Goal: Task Accomplishment & Management: Manage account settings

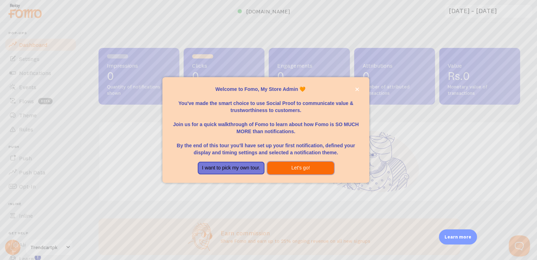
click at [276, 169] on button "Let's go!" at bounding box center [300, 168] width 67 height 13
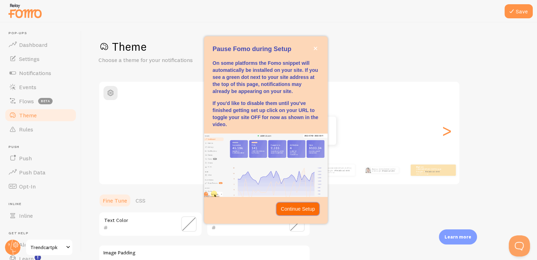
click at [308, 208] on p "Continue Setup" at bounding box center [297, 209] width 34 height 7
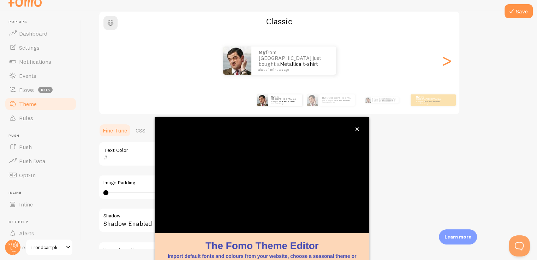
scroll to position [59, 0]
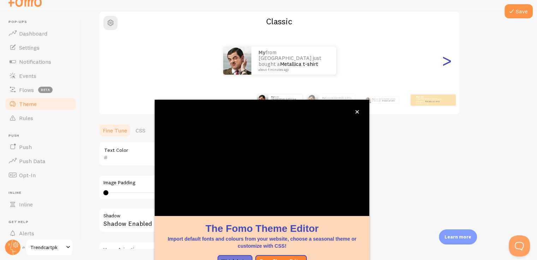
click at [446, 64] on div ">" at bounding box center [446, 60] width 8 height 51
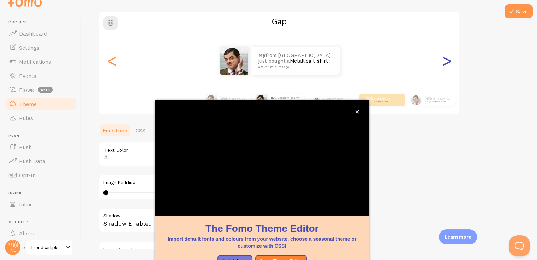
click at [446, 64] on div ">" at bounding box center [446, 60] width 8 height 51
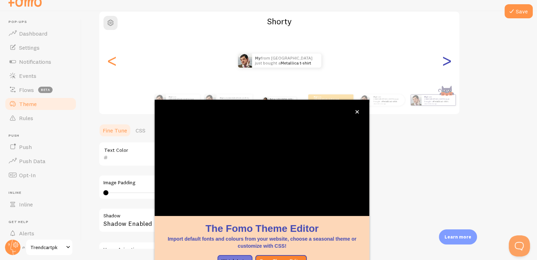
click at [446, 64] on div ">" at bounding box center [446, 60] width 8 height 51
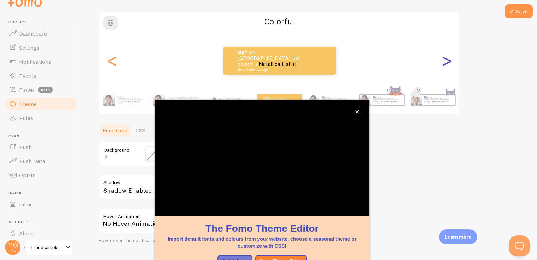
click at [446, 64] on div ">" at bounding box center [446, 60] width 8 height 51
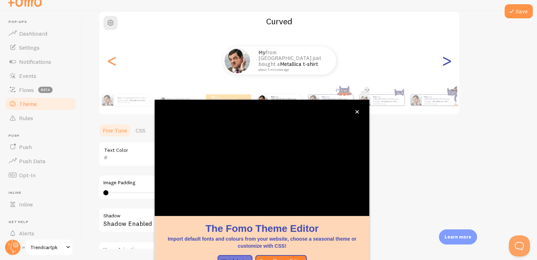
click at [446, 64] on div ">" at bounding box center [446, 60] width 8 height 51
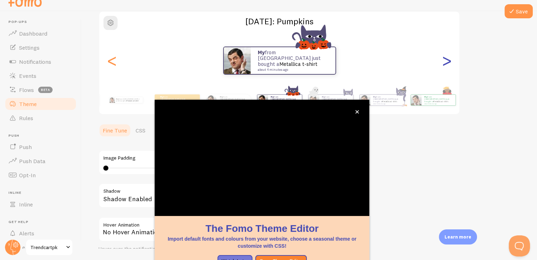
type input "0"
click at [110, 62] on div "<" at bounding box center [112, 60] width 8 height 51
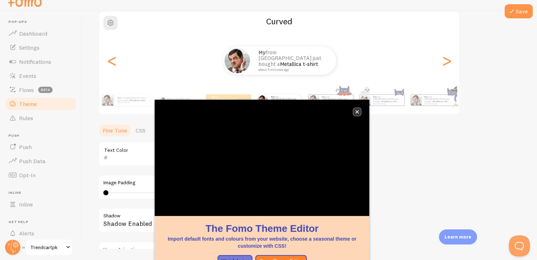
click at [356, 110] on icon "close," at bounding box center [357, 112] width 4 height 4
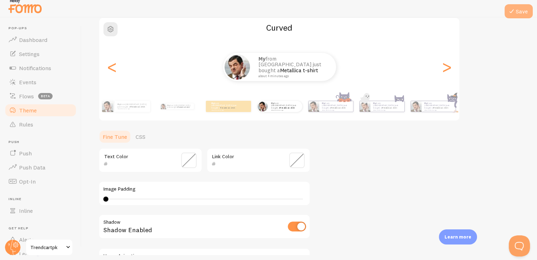
click at [509, 17] on button "Save" at bounding box center [518, 11] width 28 height 14
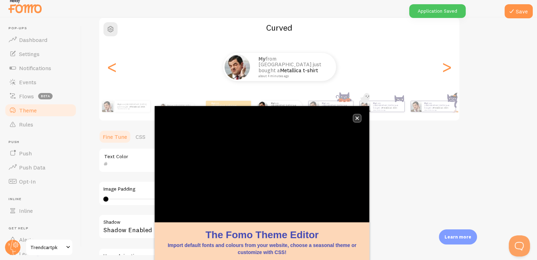
click at [357, 116] on icon "close," at bounding box center [357, 118] width 4 height 4
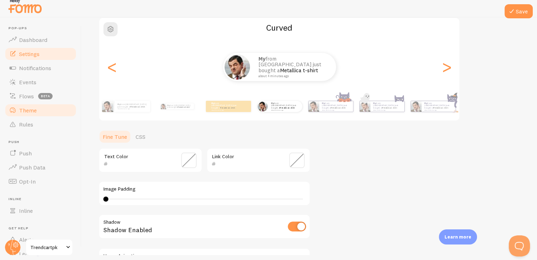
click at [23, 53] on span "Settings" at bounding box center [29, 53] width 20 height 7
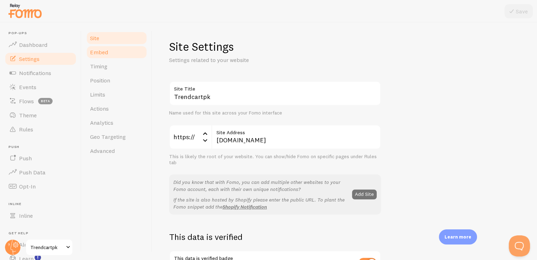
click at [102, 52] on span "Embed" at bounding box center [99, 52] width 18 height 7
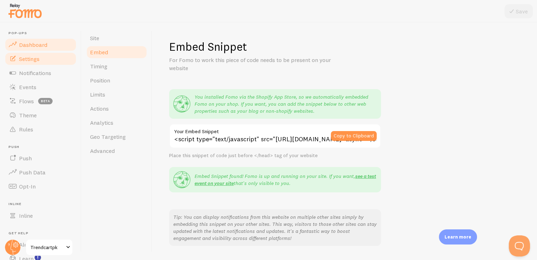
click at [34, 47] on span "Dashboard" at bounding box center [33, 44] width 28 height 7
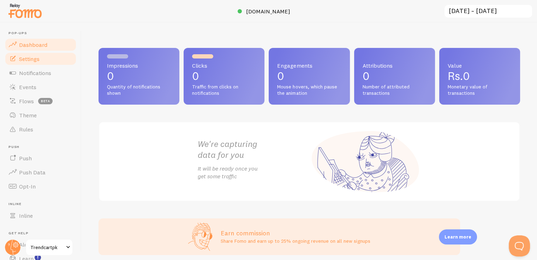
click at [28, 59] on span "Settings" at bounding box center [29, 58] width 20 height 7
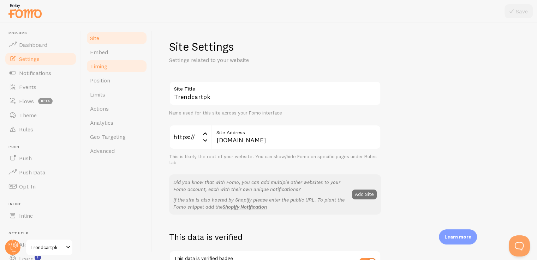
click at [107, 66] on link "Timing" at bounding box center [117, 66] width 62 height 14
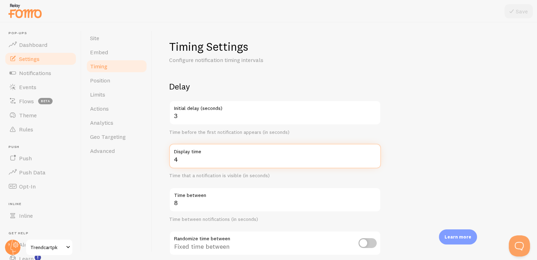
click at [203, 162] on input "4" at bounding box center [275, 156] width 212 height 25
type input "3"
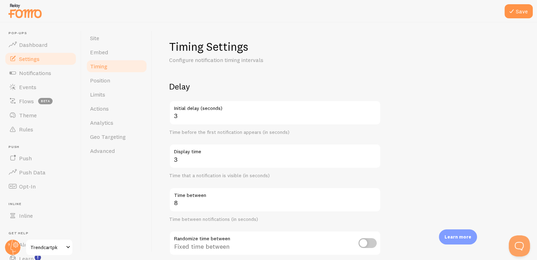
click at [224, 138] on div "Delay 3 Initial delay (seconds) Time before the first notification appears (in …" at bounding box center [275, 174] width 212 height 186
click at [111, 82] on link "Position" at bounding box center [117, 80] width 62 height 14
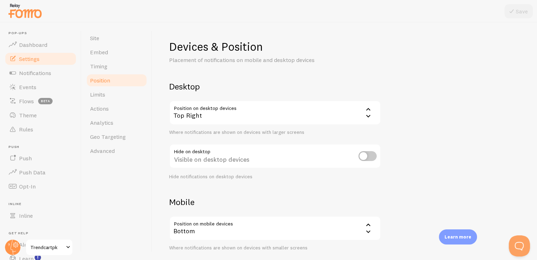
click at [260, 114] on div "Top Right" at bounding box center [275, 113] width 212 height 25
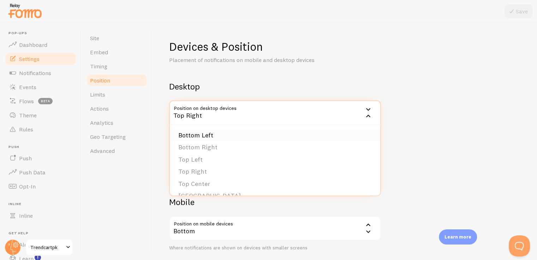
click at [204, 134] on li "Bottom Left" at bounding box center [275, 135] width 210 height 12
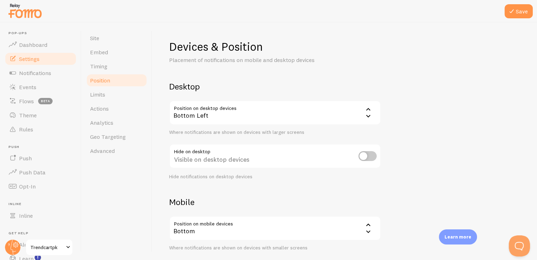
click at [368, 156] on input "checkbox" at bounding box center [367, 156] width 18 height 10
checkbox input "true"
click at [515, 9] on button "Save" at bounding box center [518, 11] width 28 height 14
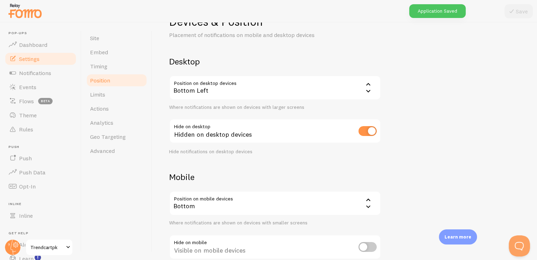
scroll to position [69, 0]
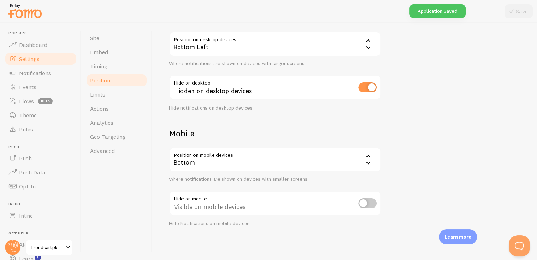
click at [370, 157] on icon at bounding box center [368, 156] width 8 height 8
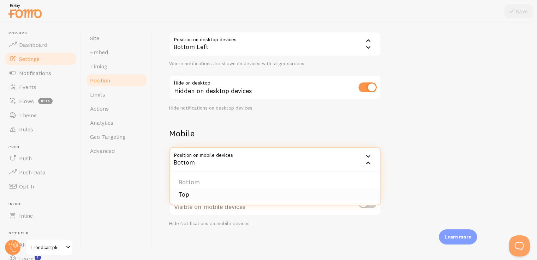
click at [198, 195] on li "Top" at bounding box center [275, 195] width 210 height 12
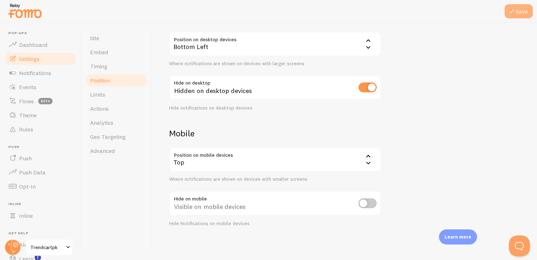
click at [517, 10] on button "Save" at bounding box center [518, 11] width 28 height 14
click at [102, 95] on span "Limits" at bounding box center [97, 94] width 15 height 7
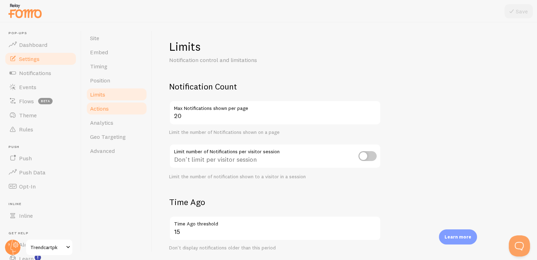
click at [109, 109] on link "Actions" at bounding box center [117, 109] width 62 height 14
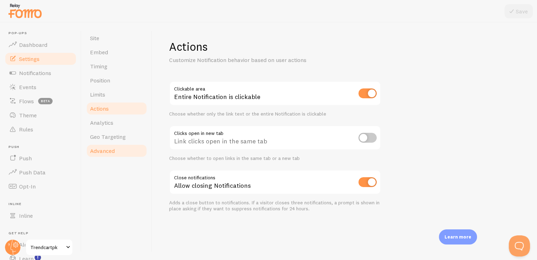
click at [105, 152] on span "Advanced" at bounding box center [102, 150] width 25 height 7
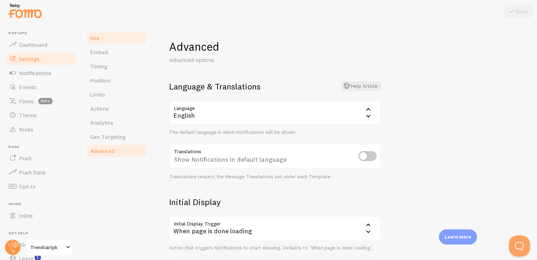
click at [109, 39] on link "Site" at bounding box center [117, 38] width 62 height 14
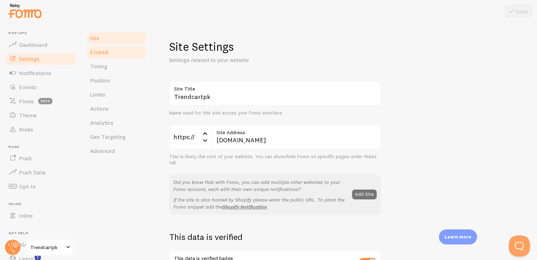
click at [110, 51] on link "Embed" at bounding box center [117, 52] width 62 height 14
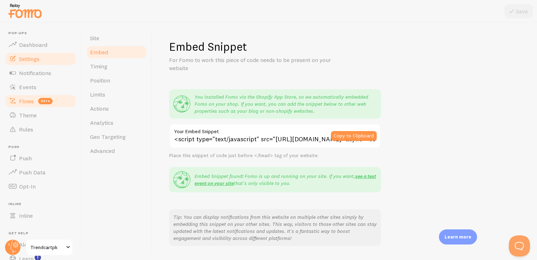
click at [31, 100] on span "Flows" at bounding box center [26, 101] width 15 height 7
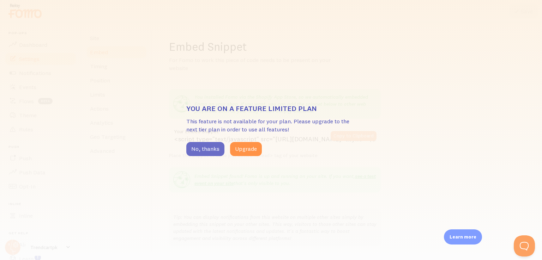
click at [191, 149] on button "No, thanks" at bounding box center [205, 149] width 38 height 14
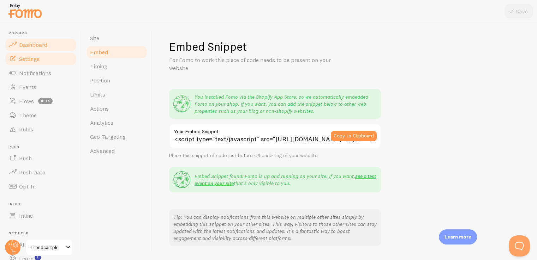
click at [35, 46] on span "Dashboard" at bounding box center [33, 44] width 28 height 7
